Goal: Transaction & Acquisition: Purchase product/service

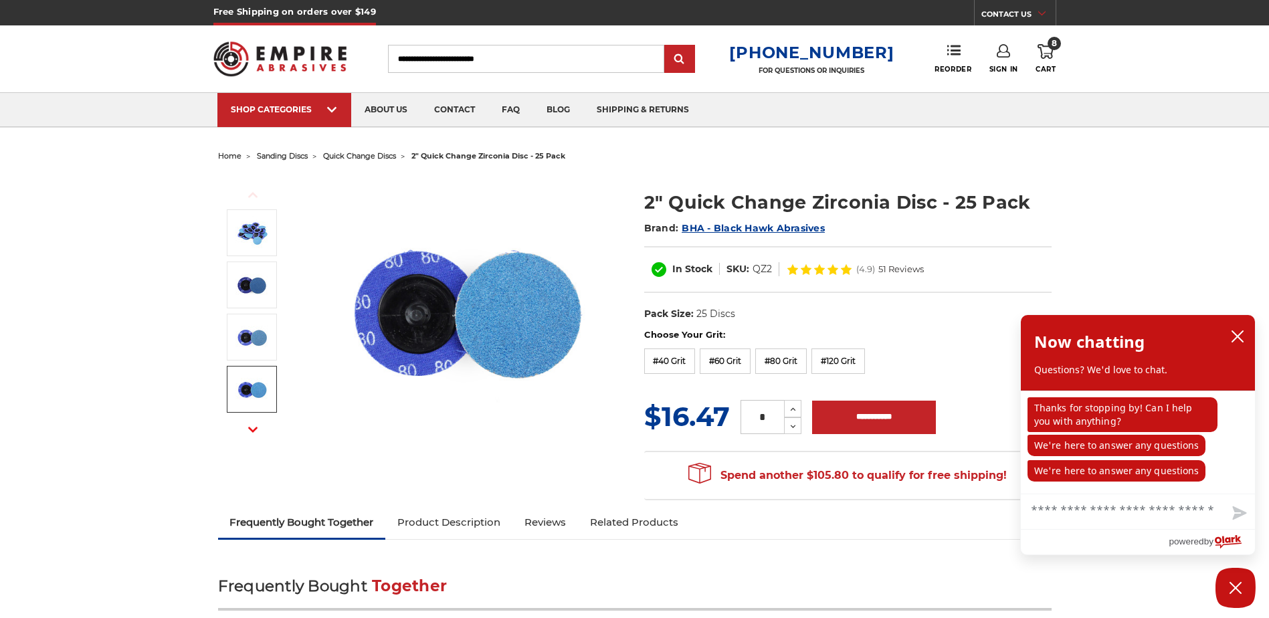
scroll to position [67, 0]
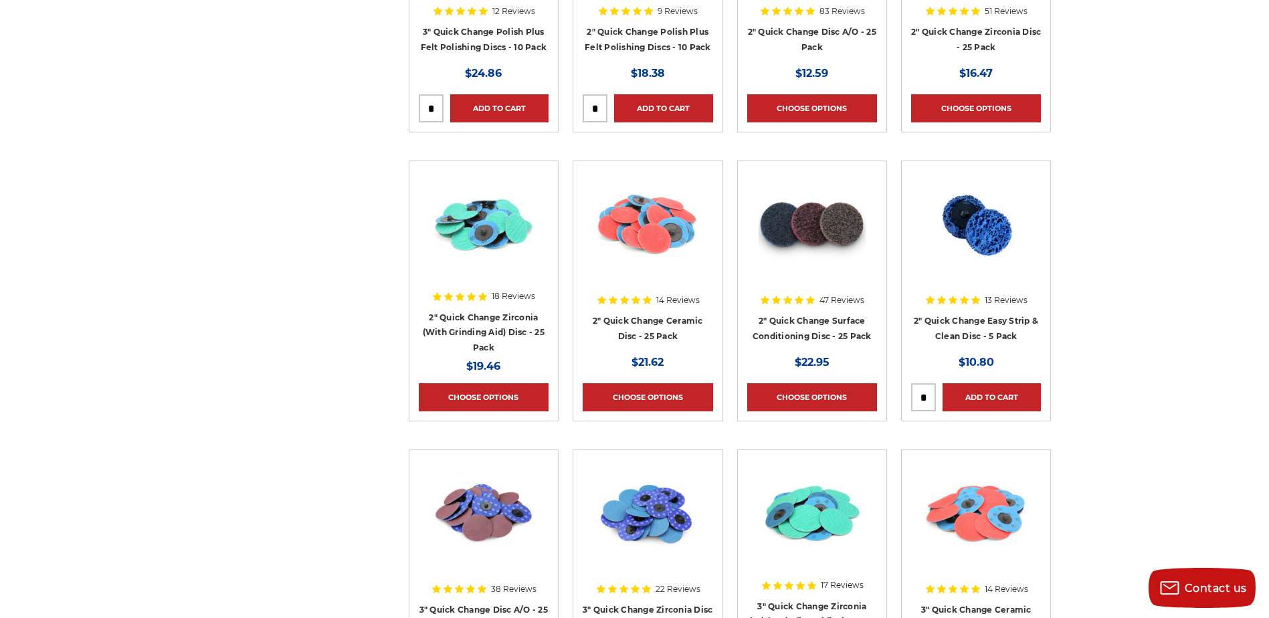
scroll to position [1472, 0]
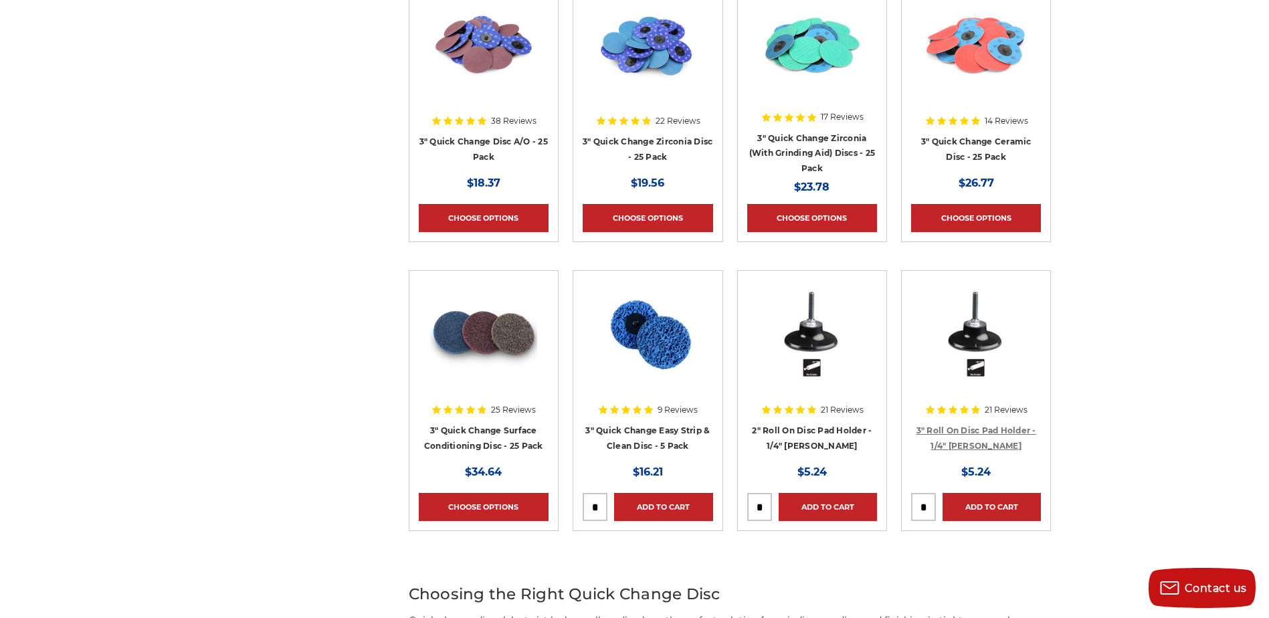
click at [940, 429] on link "3" Roll On Disc Pad Holder - 1/4" [PERSON_NAME]" at bounding box center [977, 437] width 120 height 25
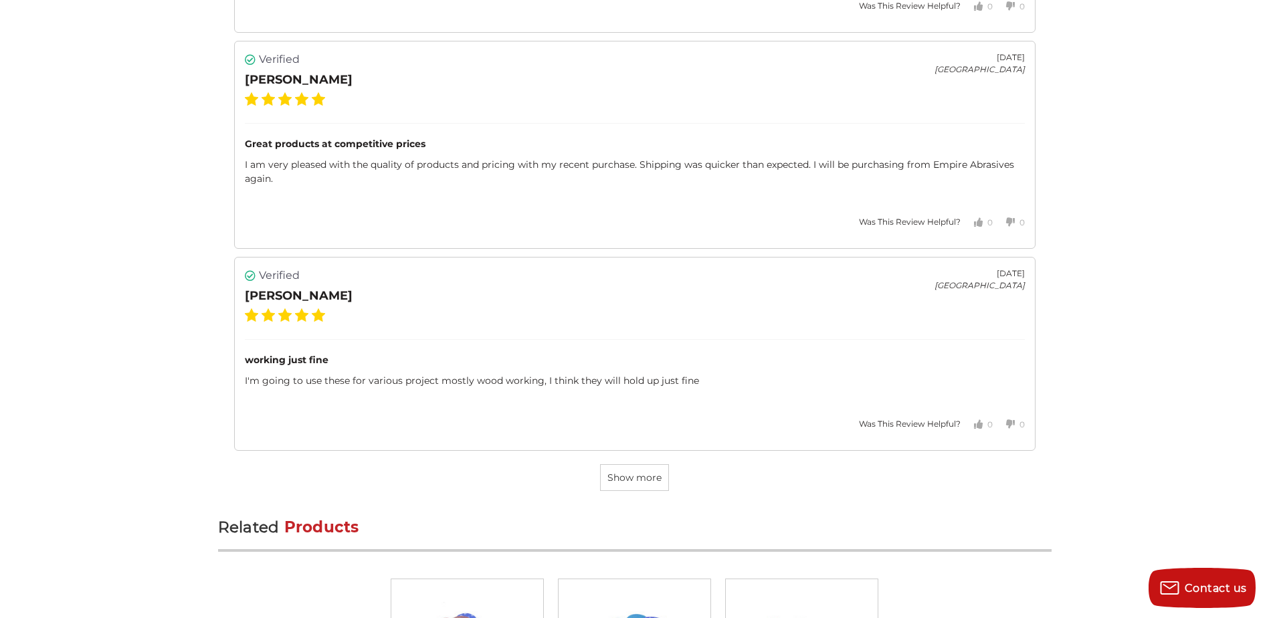
scroll to position [3412, 0]
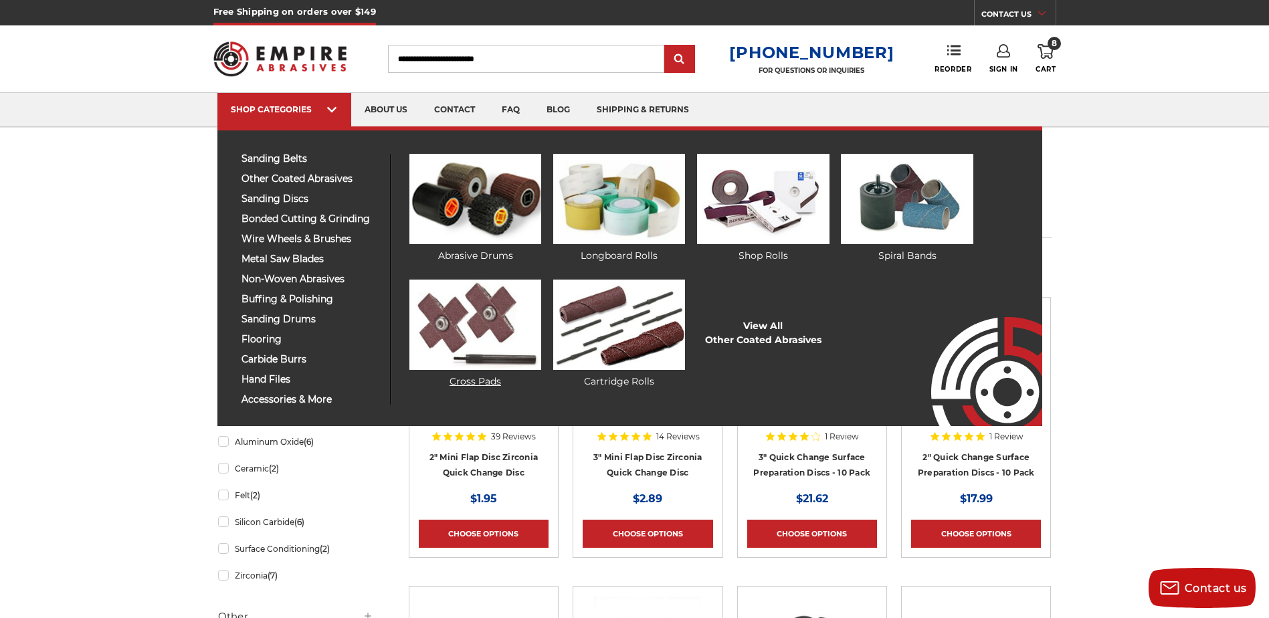
click at [516, 339] on img at bounding box center [475, 325] width 132 height 90
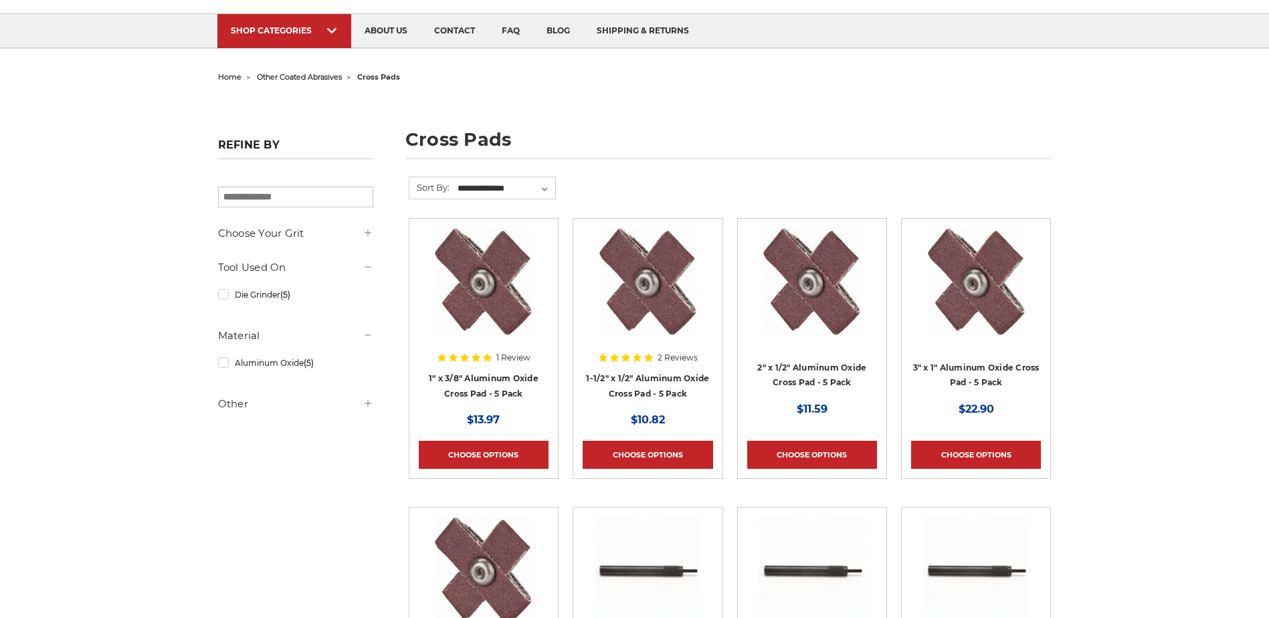
scroll to position [201, 0]
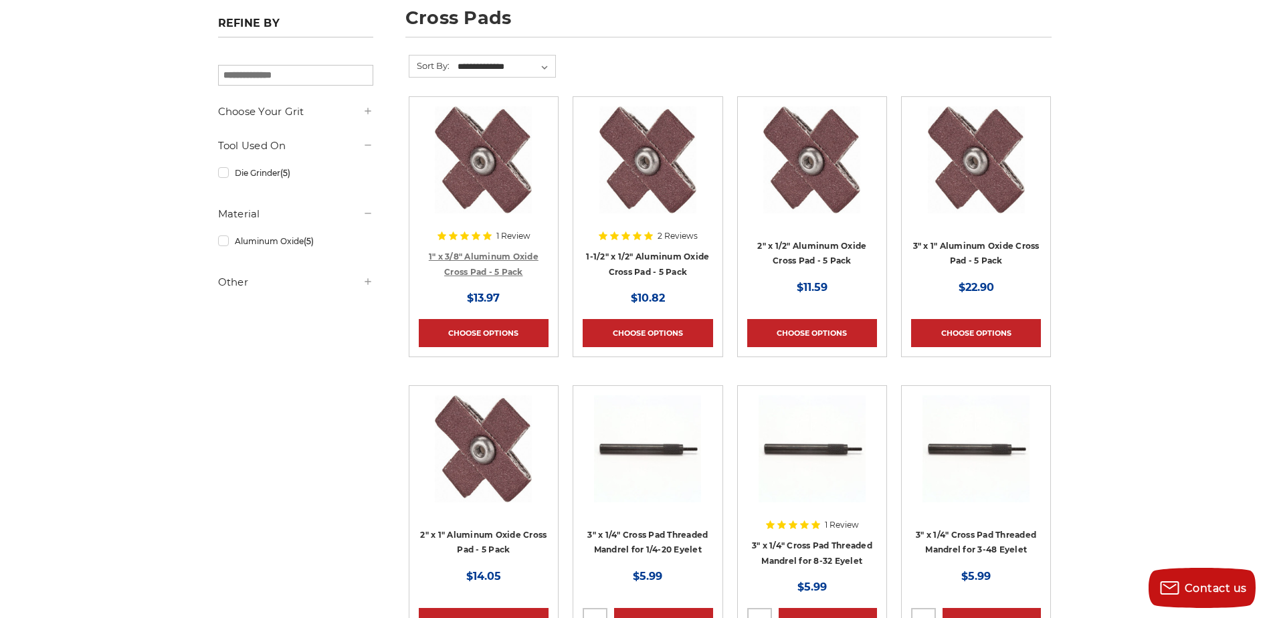
click at [483, 268] on link "1" x 3/8" Aluminum Oxide Cross Pad - 5 Pack" at bounding box center [484, 264] width 110 height 25
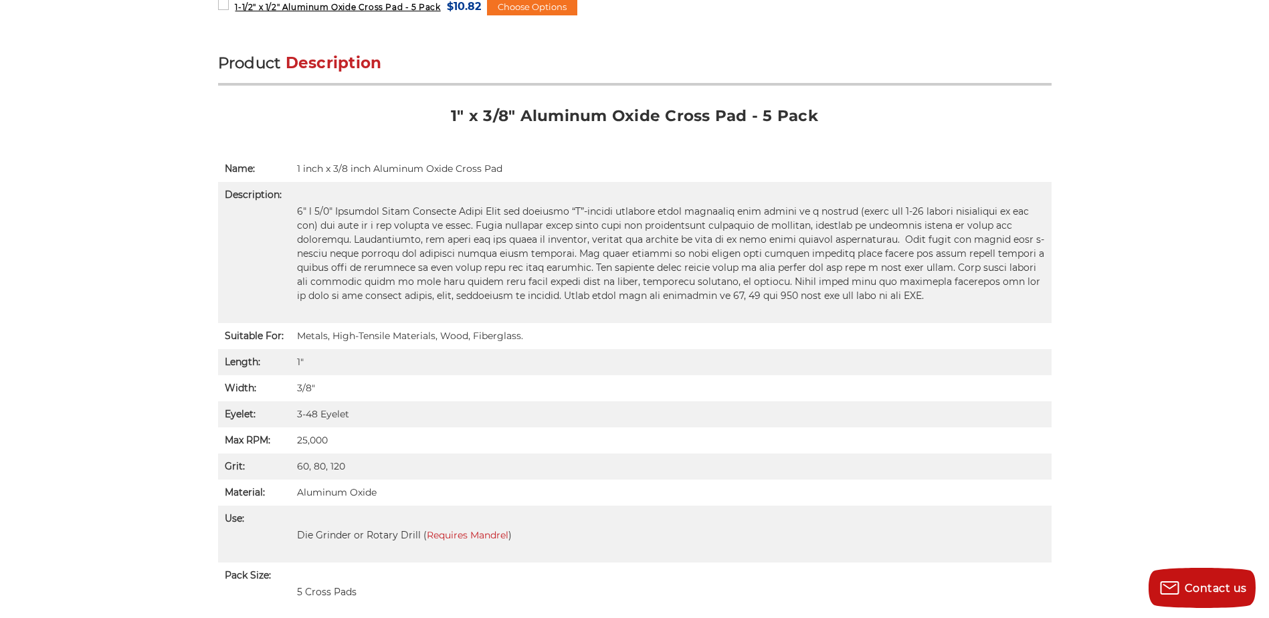
scroll to position [1070, 0]
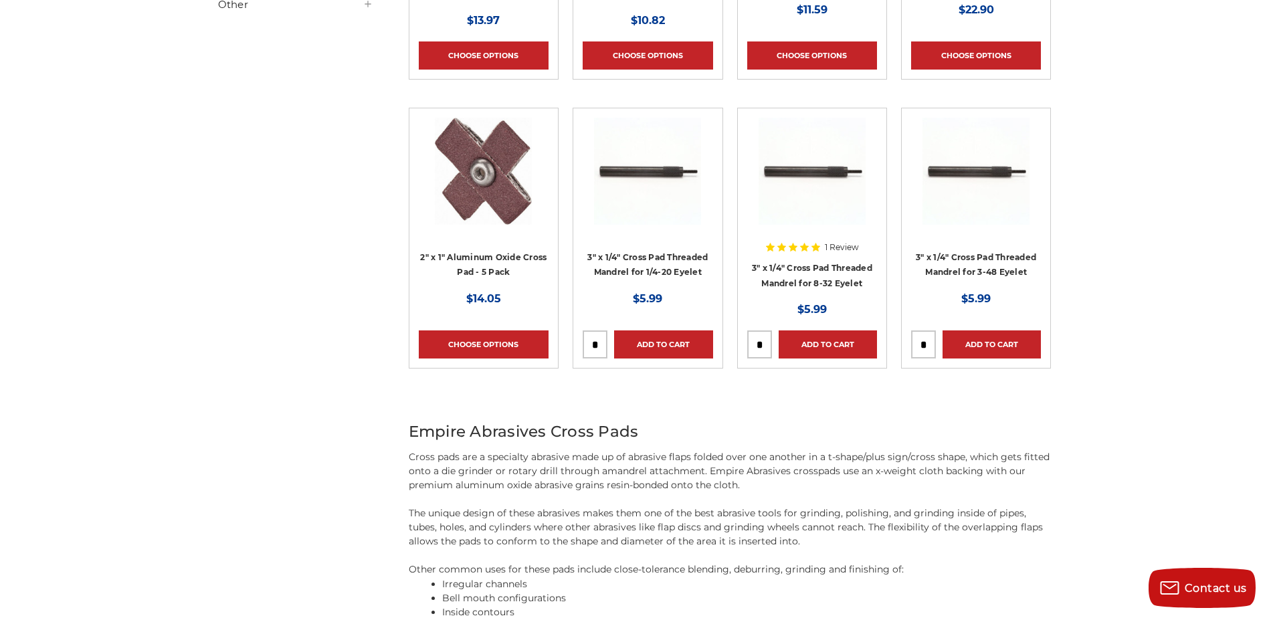
scroll to position [401, 0]
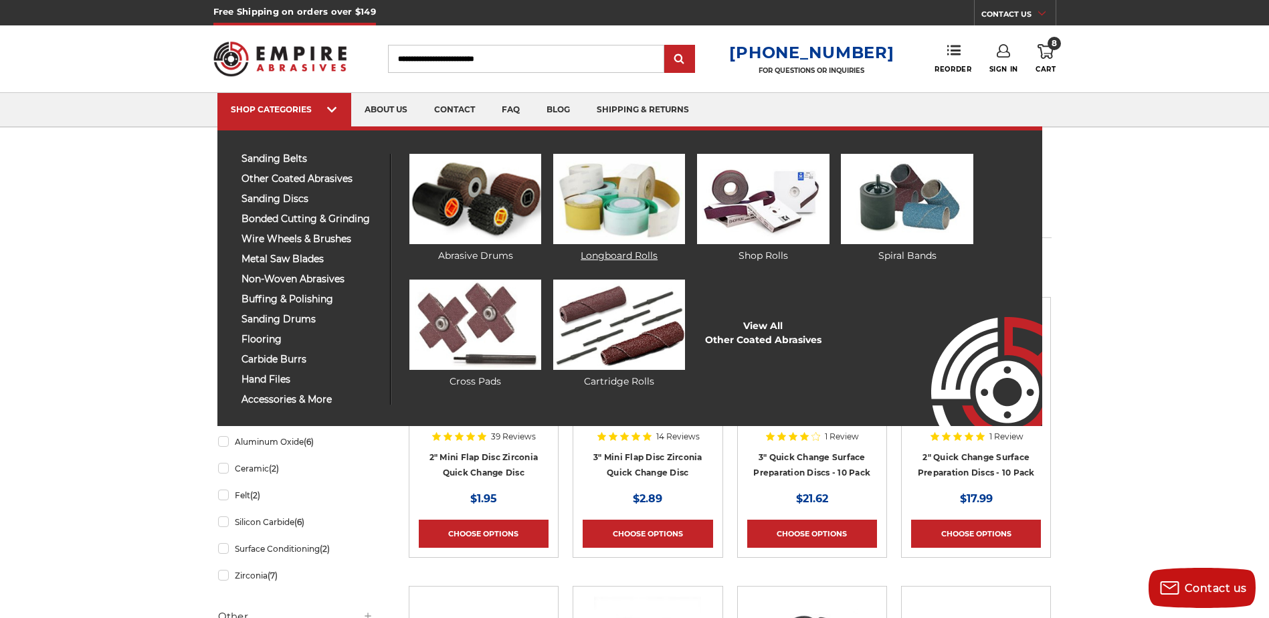
click at [632, 215] on img at bounding box center [619, 199] width 132 height 90
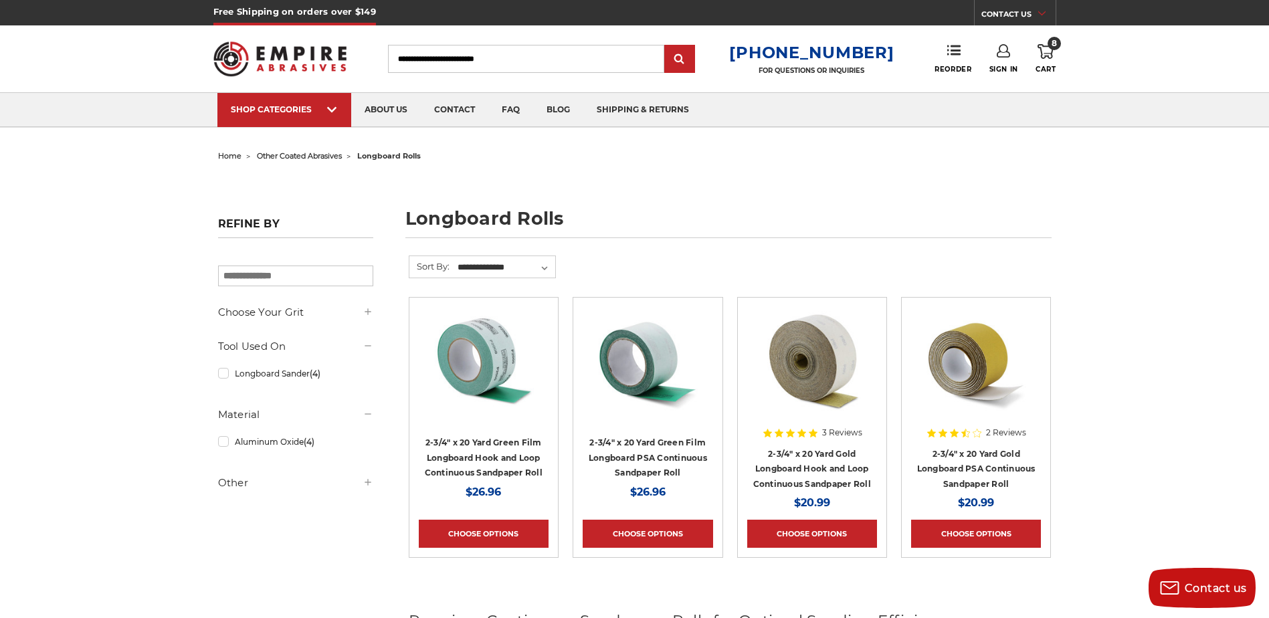
click at [1050, 64] on link "8 Cart" at bounding box center [1046, 58] width 20 height 29
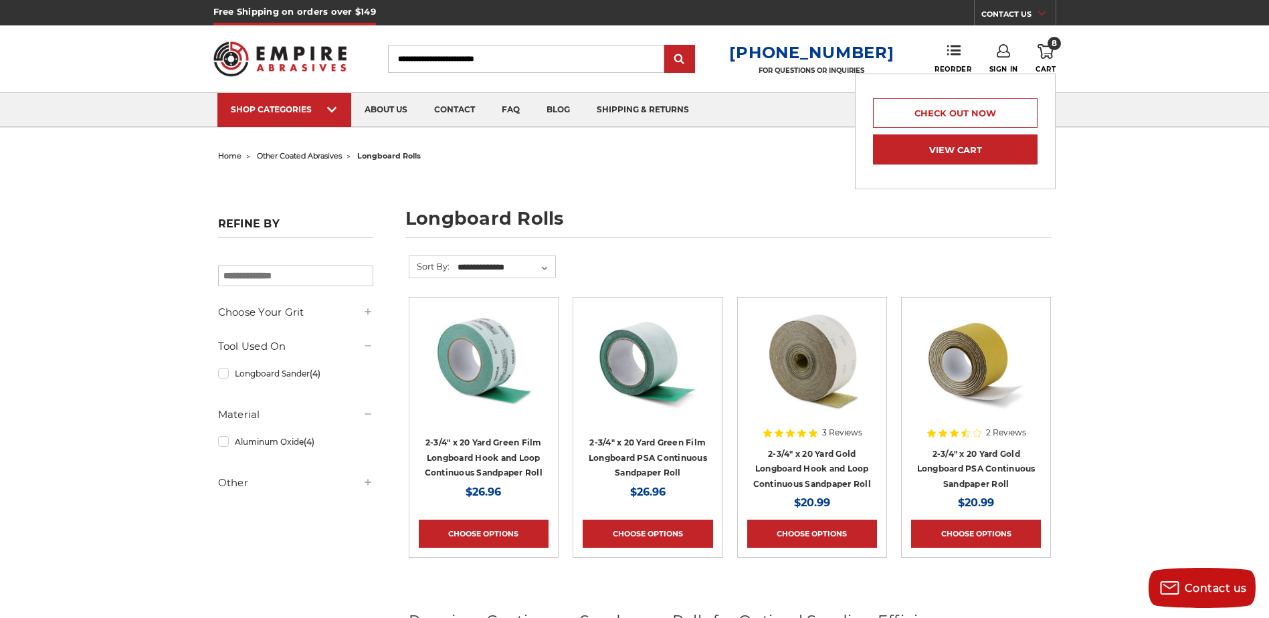
click at [969, 156] on link "View Cart" at bounding box center [955, 149] width 165 height 30
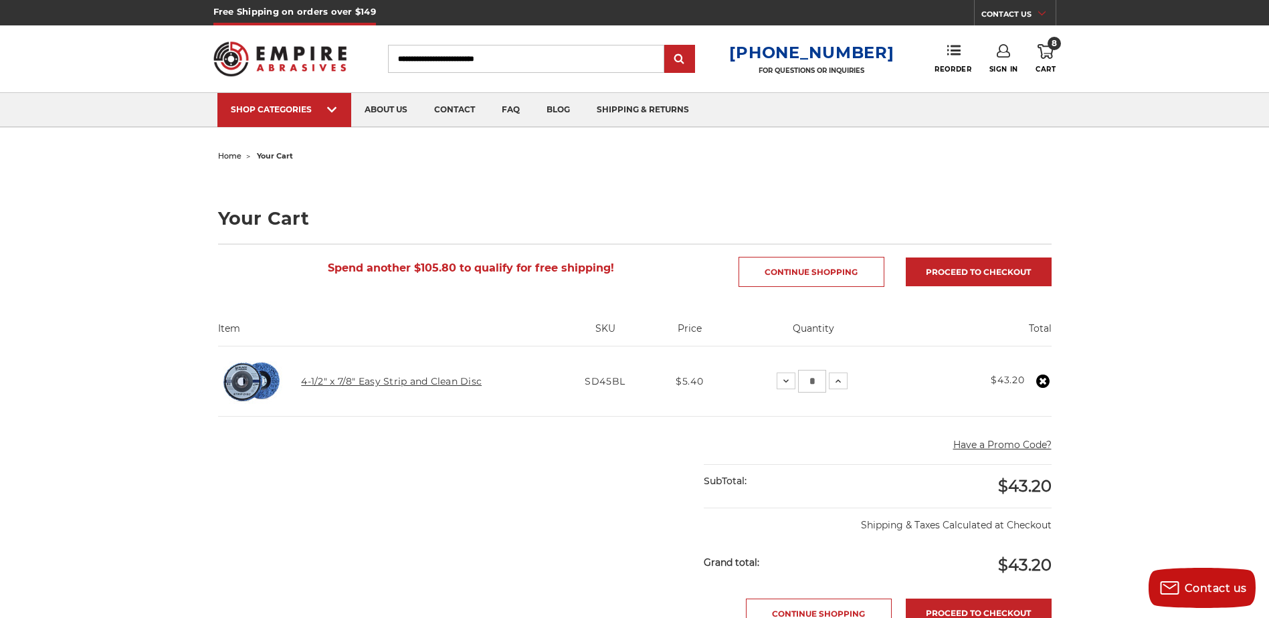
click at [397, 379] on link "4-1/2" x 7/8" Easy Strip and Clean Disc" at bounding box center [391, 381] width 181 height 12
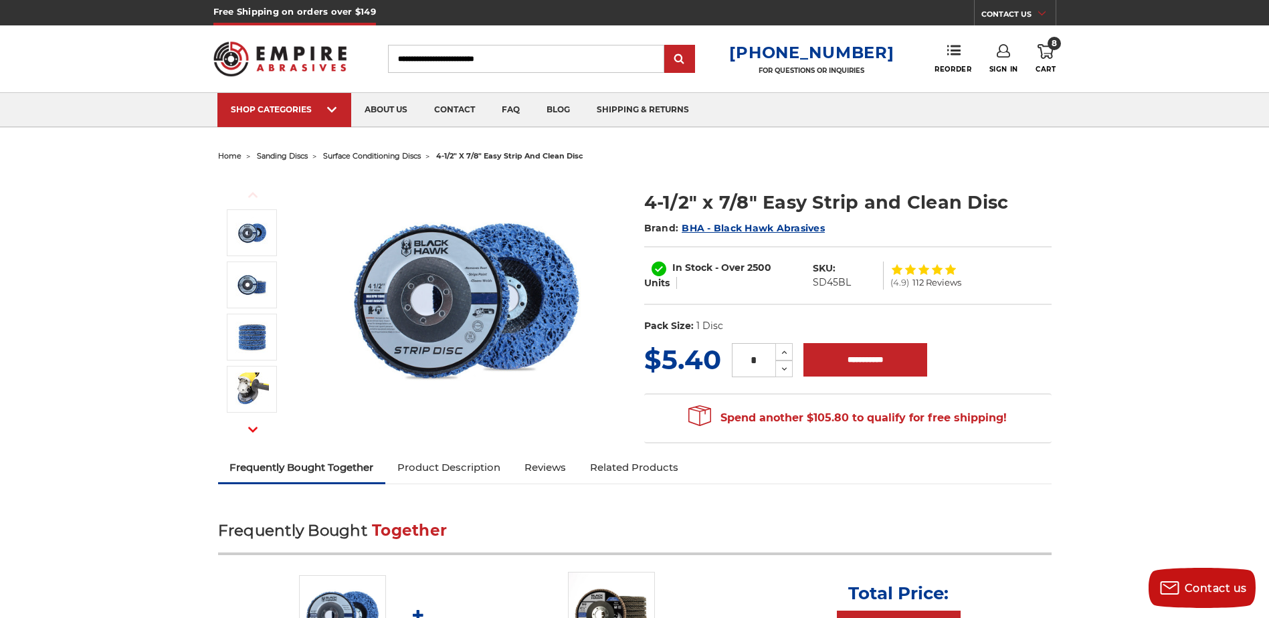
click at [441, 294] on img at bounding box center [466, 300] width 268 height 250
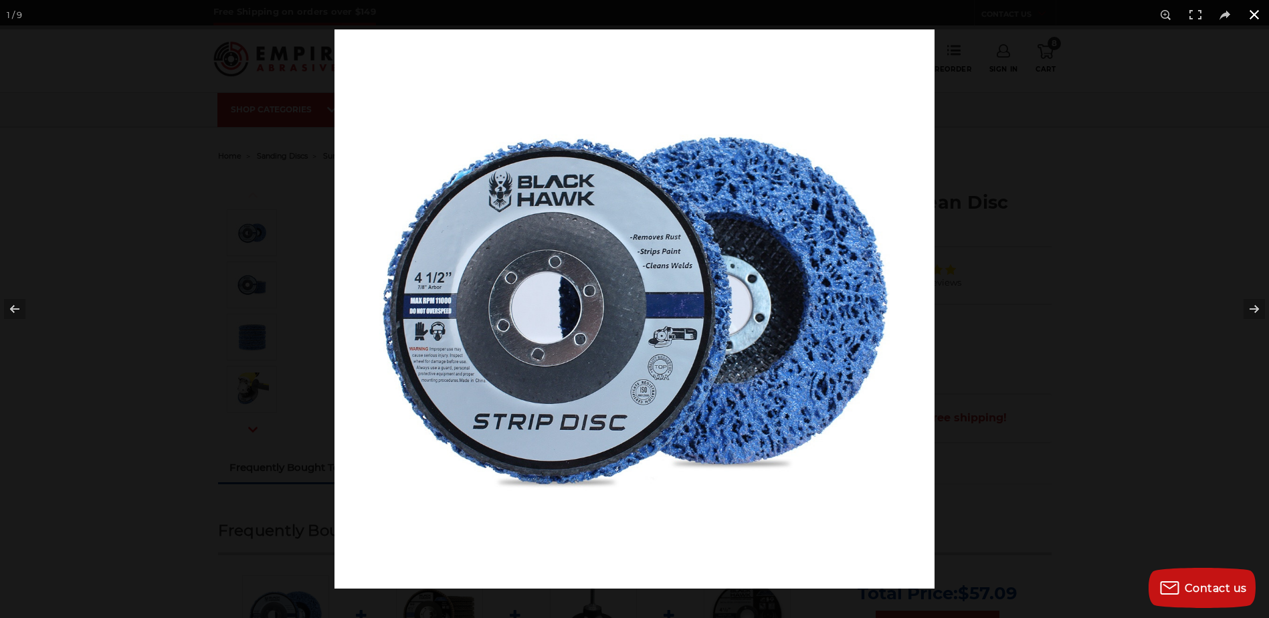
click at [157, 411] on div at bounding box center [634, 309] width 1269 height 618
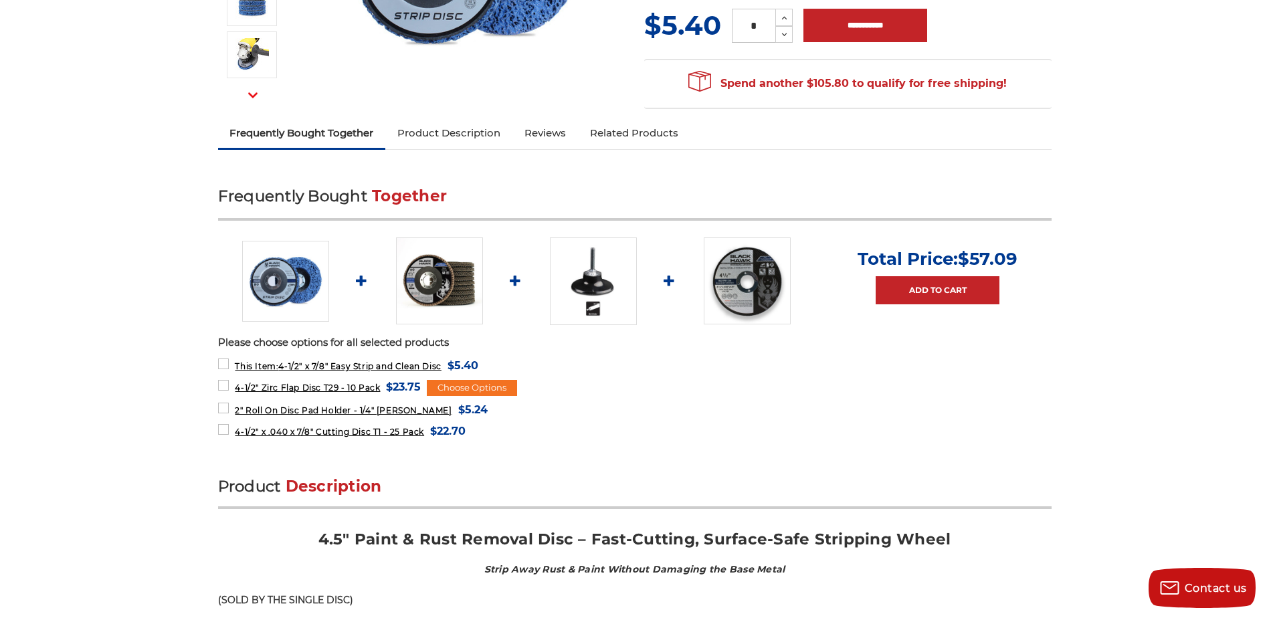
scroll to position [602, 0]
